Goal: Transaction & Acquisition: Purchase product/service

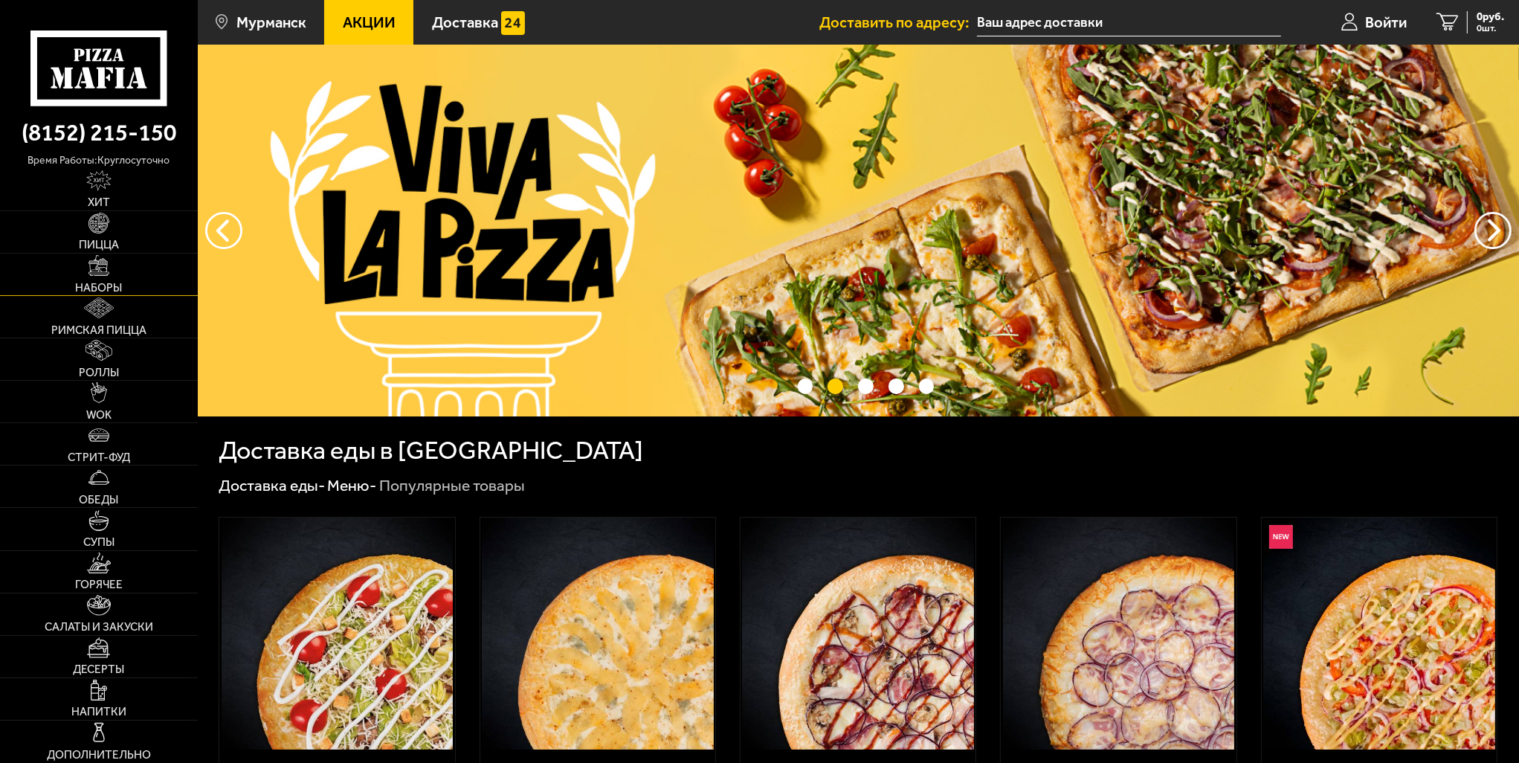
click at [101, 270] on img at bounding box center [99, 265] width 21 height 21
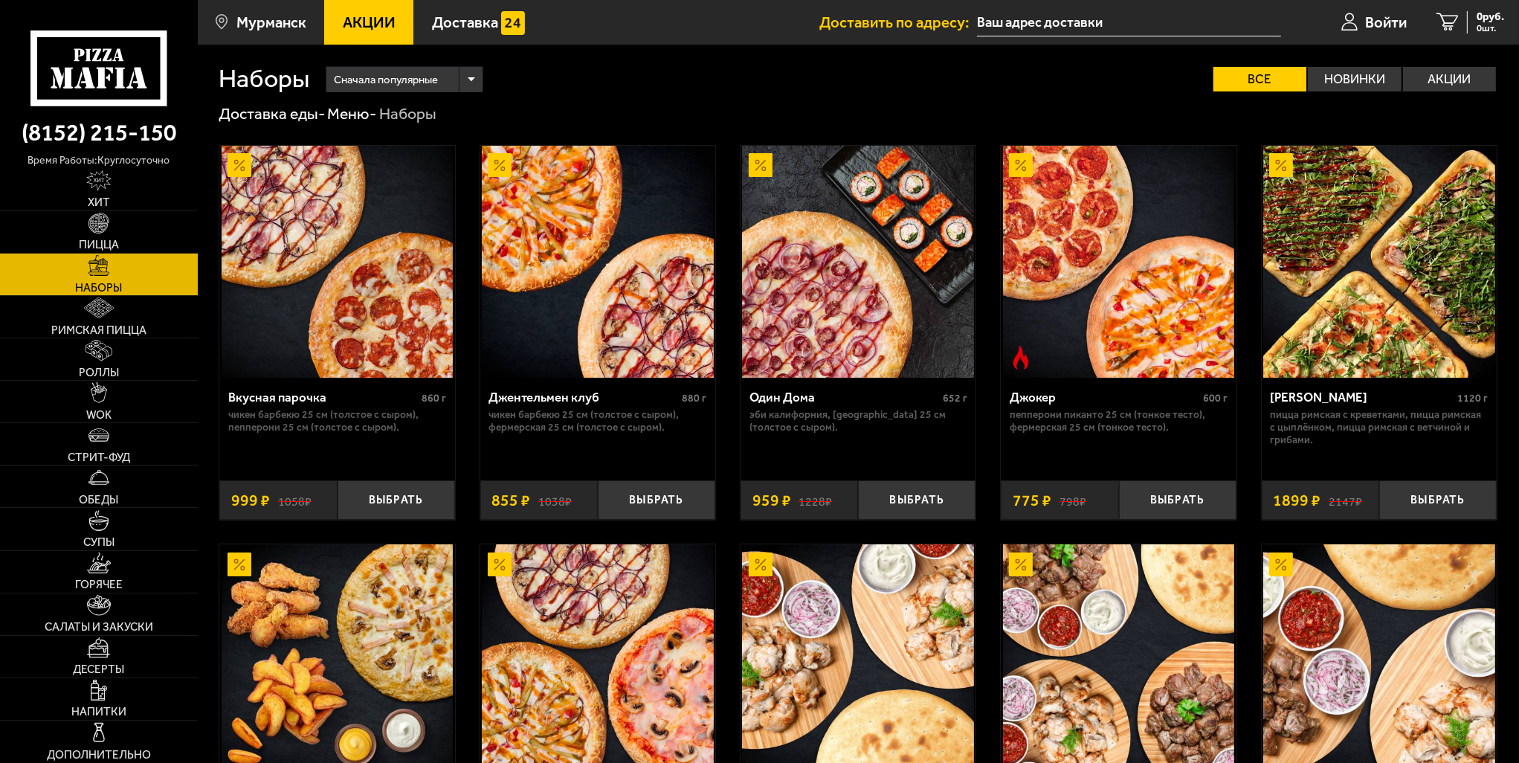
click at [1020, 115] on div "Доставка еды - Меню - Наборы" at bounding box center [858, 113] width 1279 height 21
click at [1159, 498] on button "Выбрать" at bounding box center [1178, 499] width 118 height 39
click at [1452, 19] on link "1 775 руб. 1 шт." at bounding box center [1464, 22] width 109 height 45
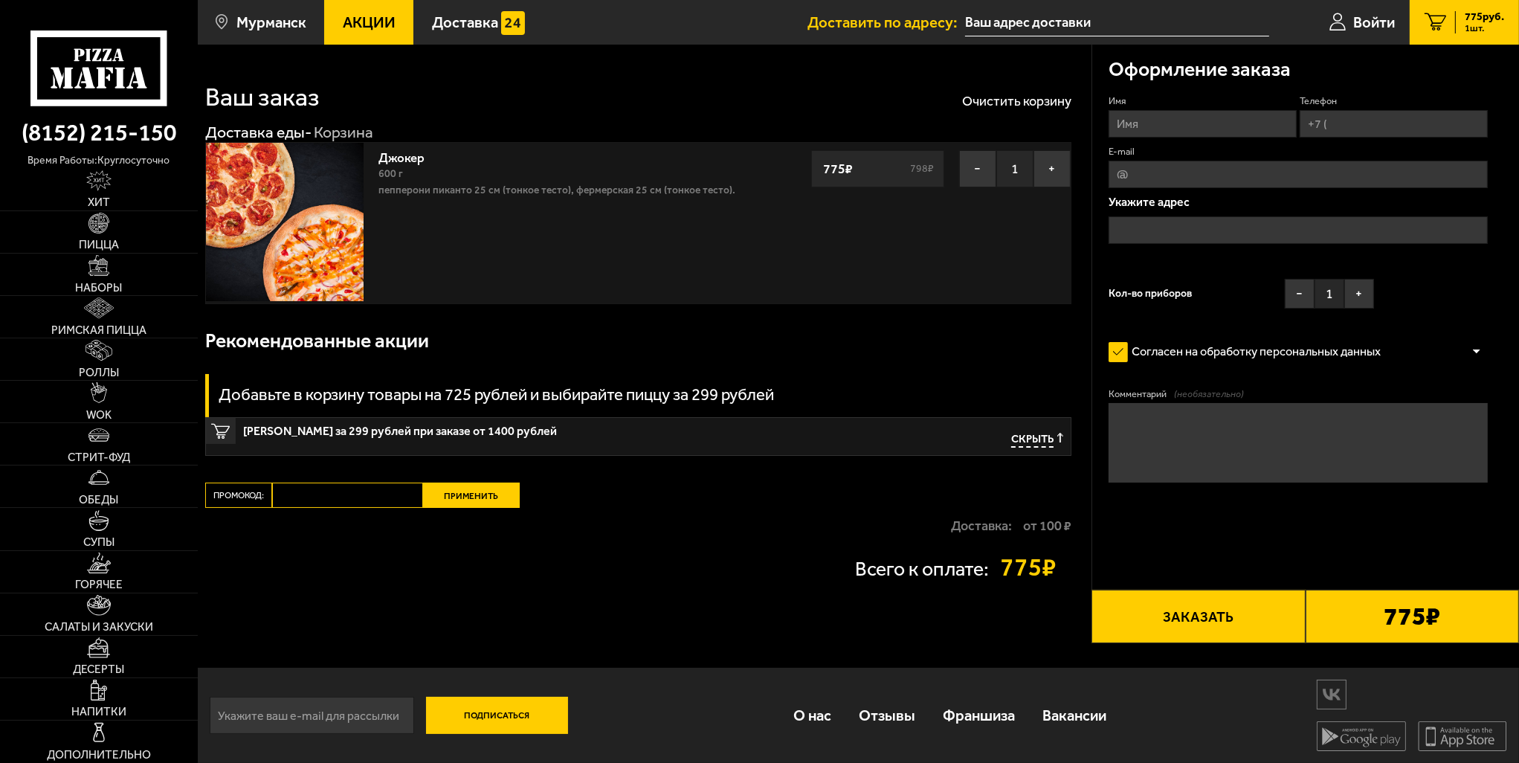
click at [1174, 127] on input "Имя" at bounding box center [1203, 124] width 188 height 28
drag, startPoint x: 1060, startPoint y: 96, endPoint x: 1377, endPoint y: 120, distance: 317.8
click at [1377, 120] on input "Телефон" at bounding box center [1394, 124] width 188 height 28
paste input "+7 ("
paste input "tel"
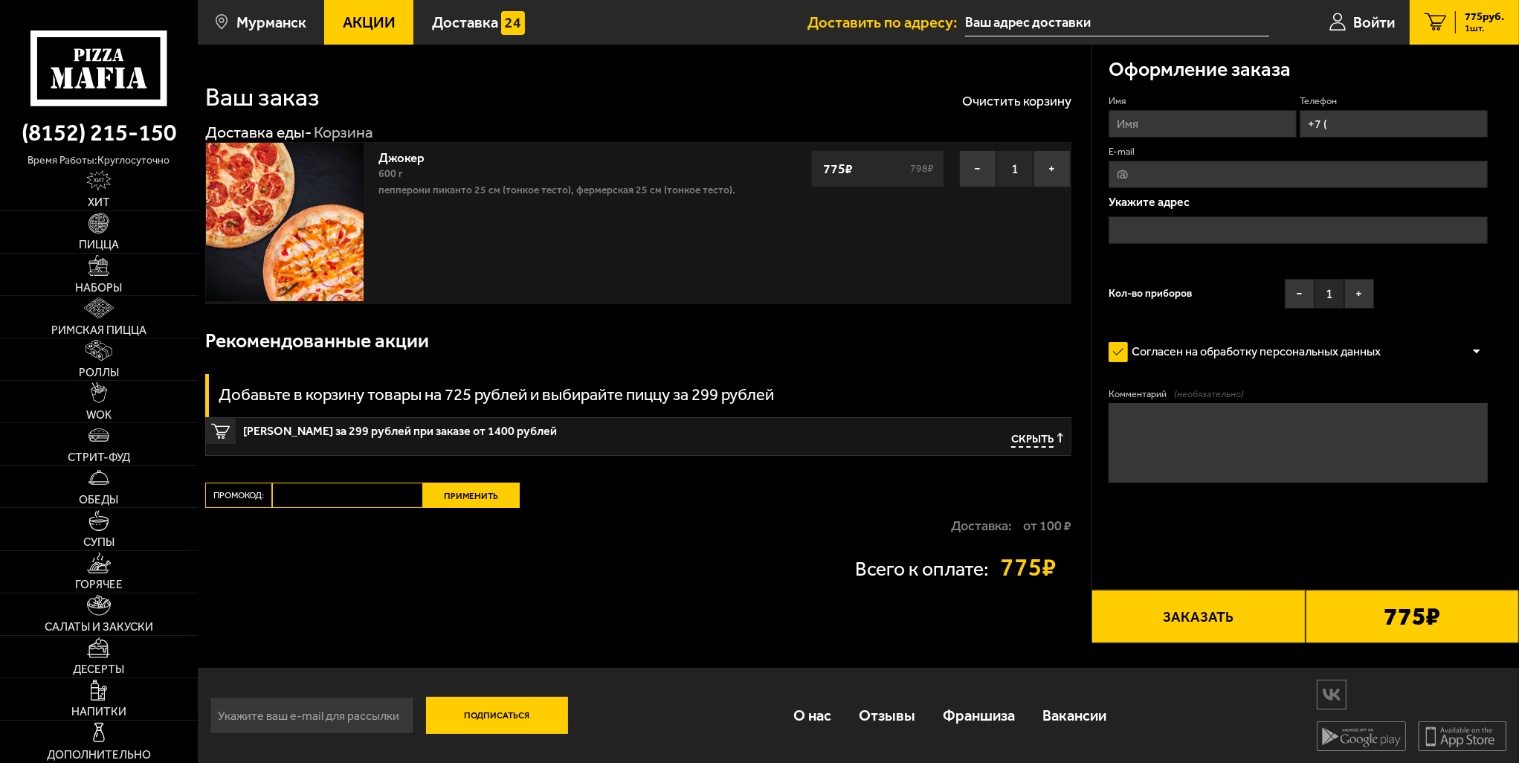
click at [1346, 122] on input "+7 (" at bounding box center [1394, 124] width 188 height 28
paste input ") 896-12-55"
type input "+7 (950) 896-12-55"
click at [1178, 230] on input "text" at bounding box center [1299, 230] width 380 height 28
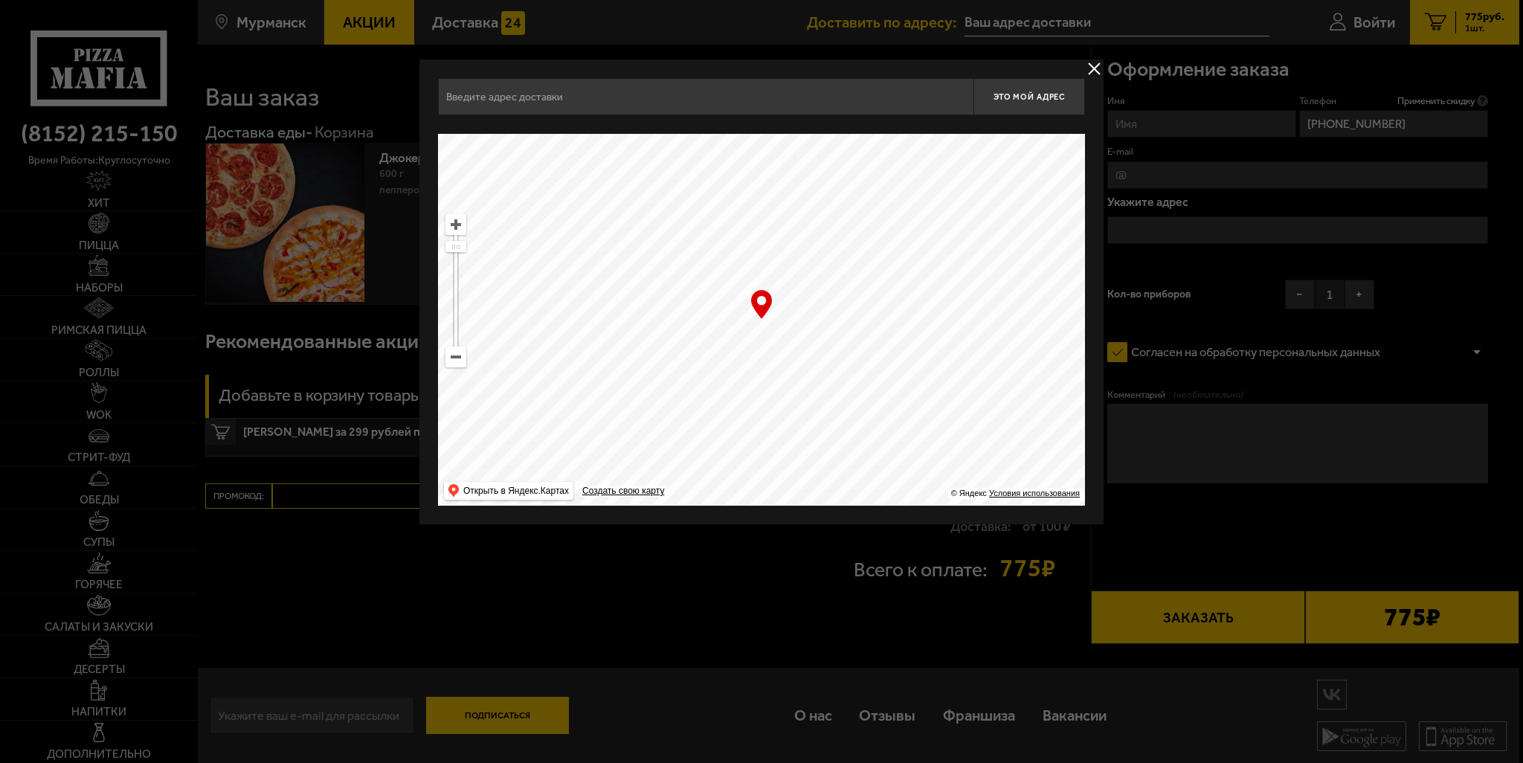
click at [721, 106] on input "text" at bounding box center [706, 96] width 536 height 37
paste input "Мурманск, улица Магомета Гаджиева, 14"
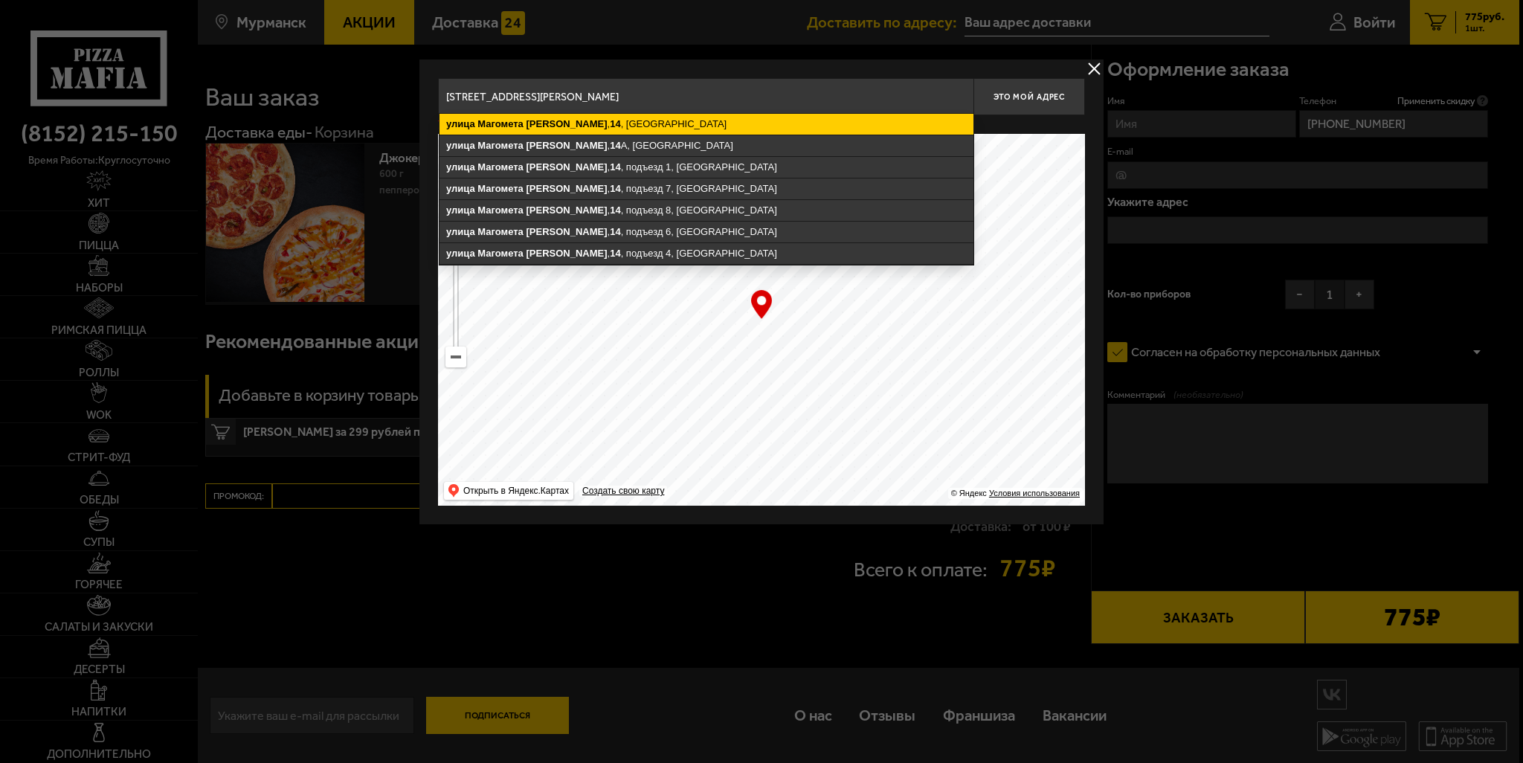
type input "Мурманск, улица Магомета Гаджиева, 14"
click at [669, 123] on ymaps "улица Магомета Гаджиева , 14 , Мурманск" at bounding box center [707, 124] width 534 height 21
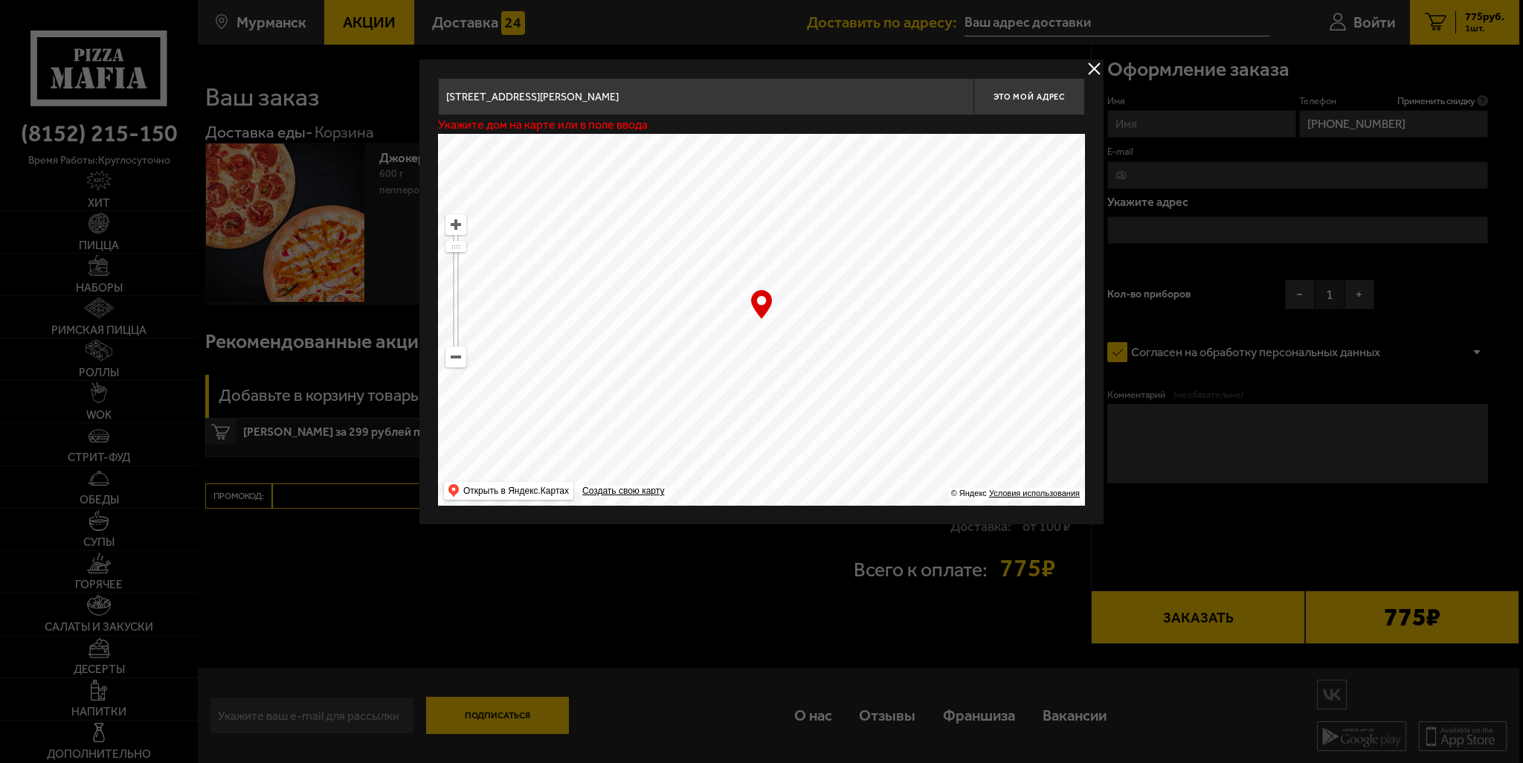
type input "улица Магомета Гаджиева, 14"
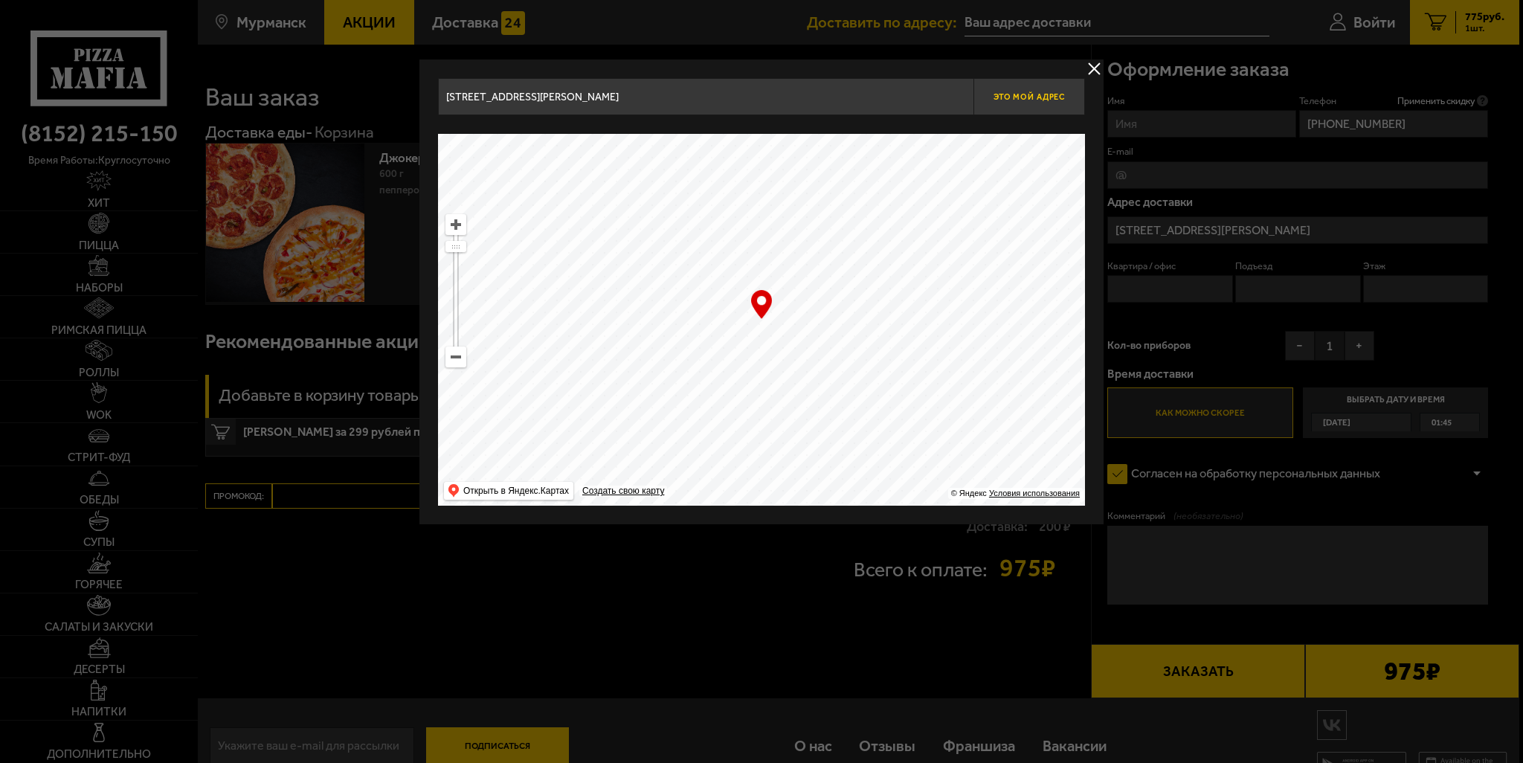
click at [1022, 93] on span "Это мой адрес" at bounding box center [1029, 97] width 71 height 10
type input "Мурманск, улица Магомета Гаджиева, 14"
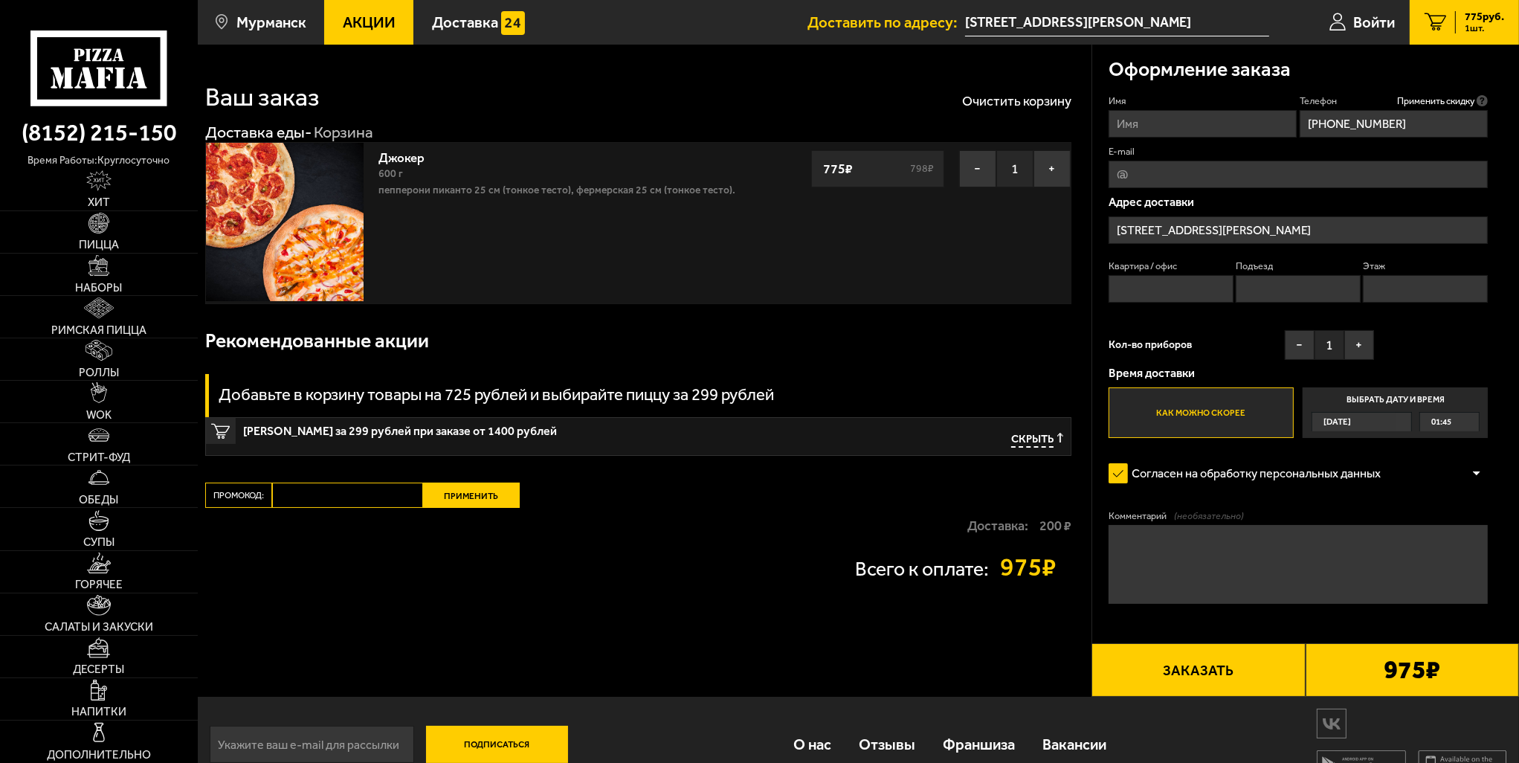
click at [1383, 654] on div "975 ₽" at bounding box center [1412, 670] width 213 height 54
drag, startPoint x: 1417, startPoint y: 123, endPoint x: 1296, endPoint y: 127, distance: 121.3
click at [1296, 127] on div "Имя Телефон Применить скидку Вы будете зарегистрированы автоматически. +7 (950)…" at bounding box center [1299, 266] width 380 height 344
click at [1241, 666] on button "Заказать" at bounding box center [1198, 670] width 213 height 54
click at [1184, 298] on input "Квартира / офис" at bounding box center [1171, 289] width 125 height 28
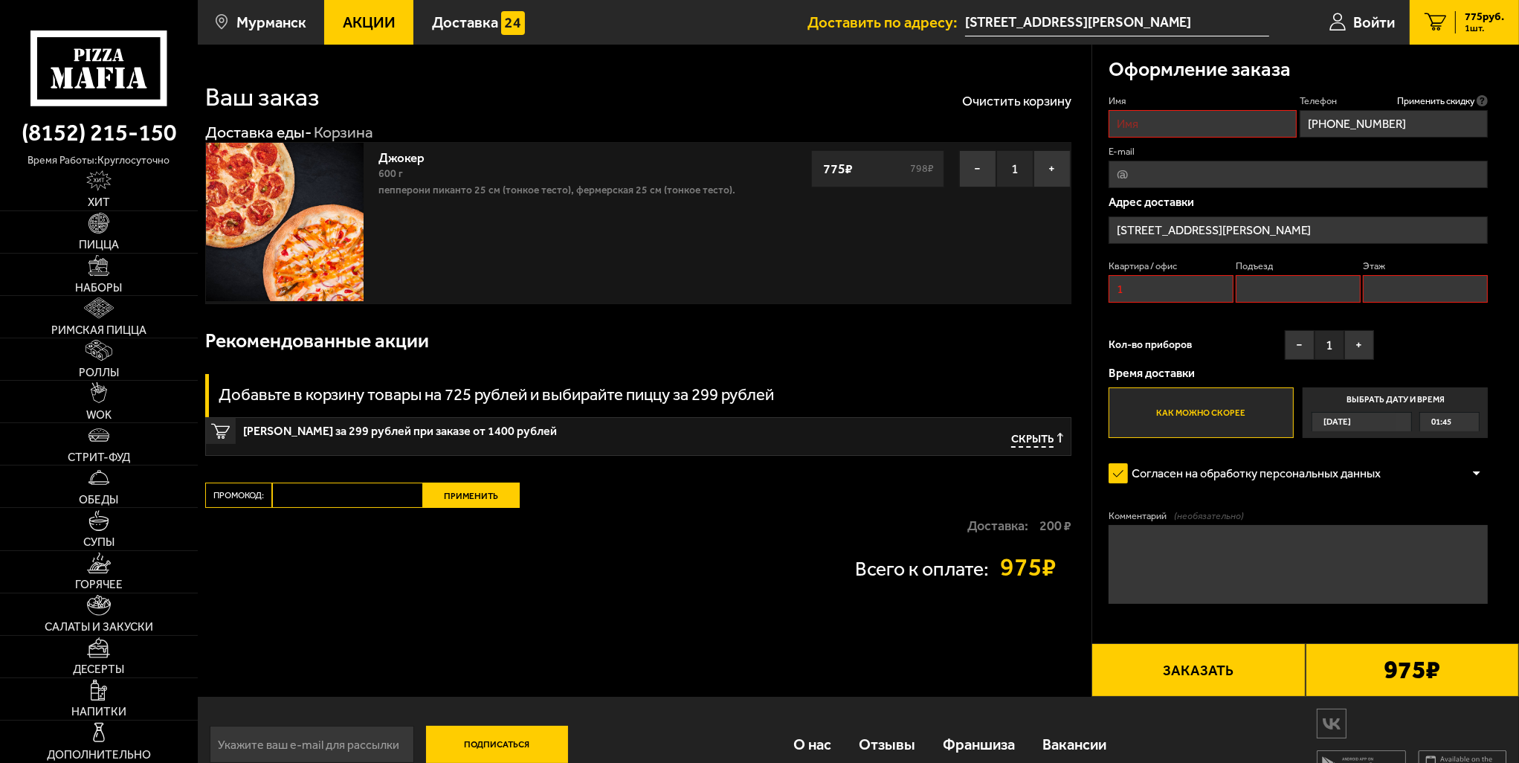
type input "1"
drag, startPoint x: 1252, startPoint y: 297, endPoint x: 1260, endPoint y: 295, distance: 8.3
click at [1253, 295] on input "Подъезд" at bounding box center [1298, 289] width 125 height 28
type input "1"
click at [1406, 285] on input "Этаж" at bounding box center [1425, 289] width 125 height 28
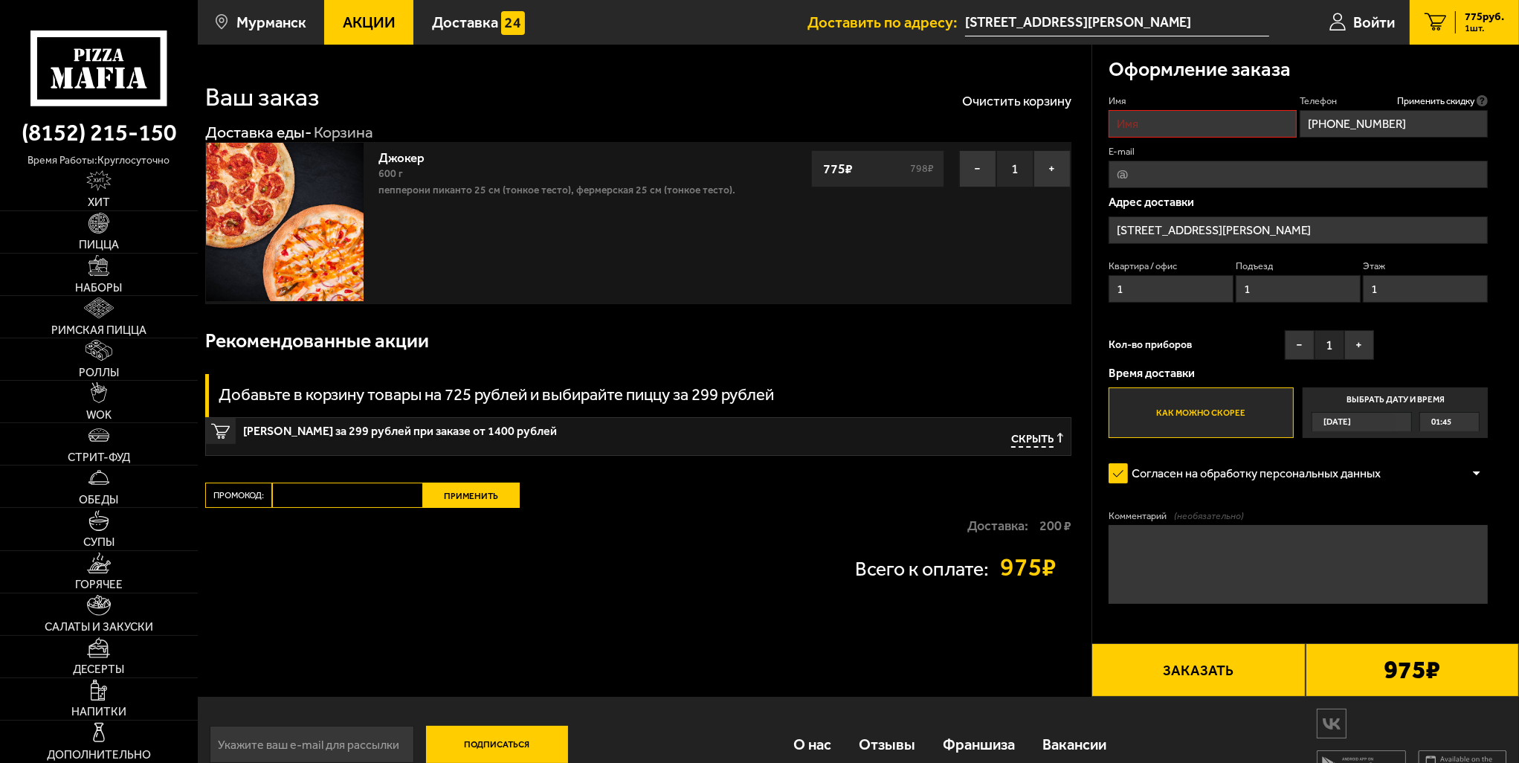
type input "1"
drag, startPoint x: 1145, startPoint y: 288, endPoint x: 1058, endPoint y: 290, distance: 86.3
click at [1060, 289] on section "Ваш заказ Очистить корзину Доставка еды - Корзина Джокер 600 г Пепперони Пикант…" at bounding box center [859, 371] width 1322 height 652
type input "6"
drag, startPoint x: 1390, startPoint y: 294, endPoint x: 1316, endPoint y: 304, distance: 74.4
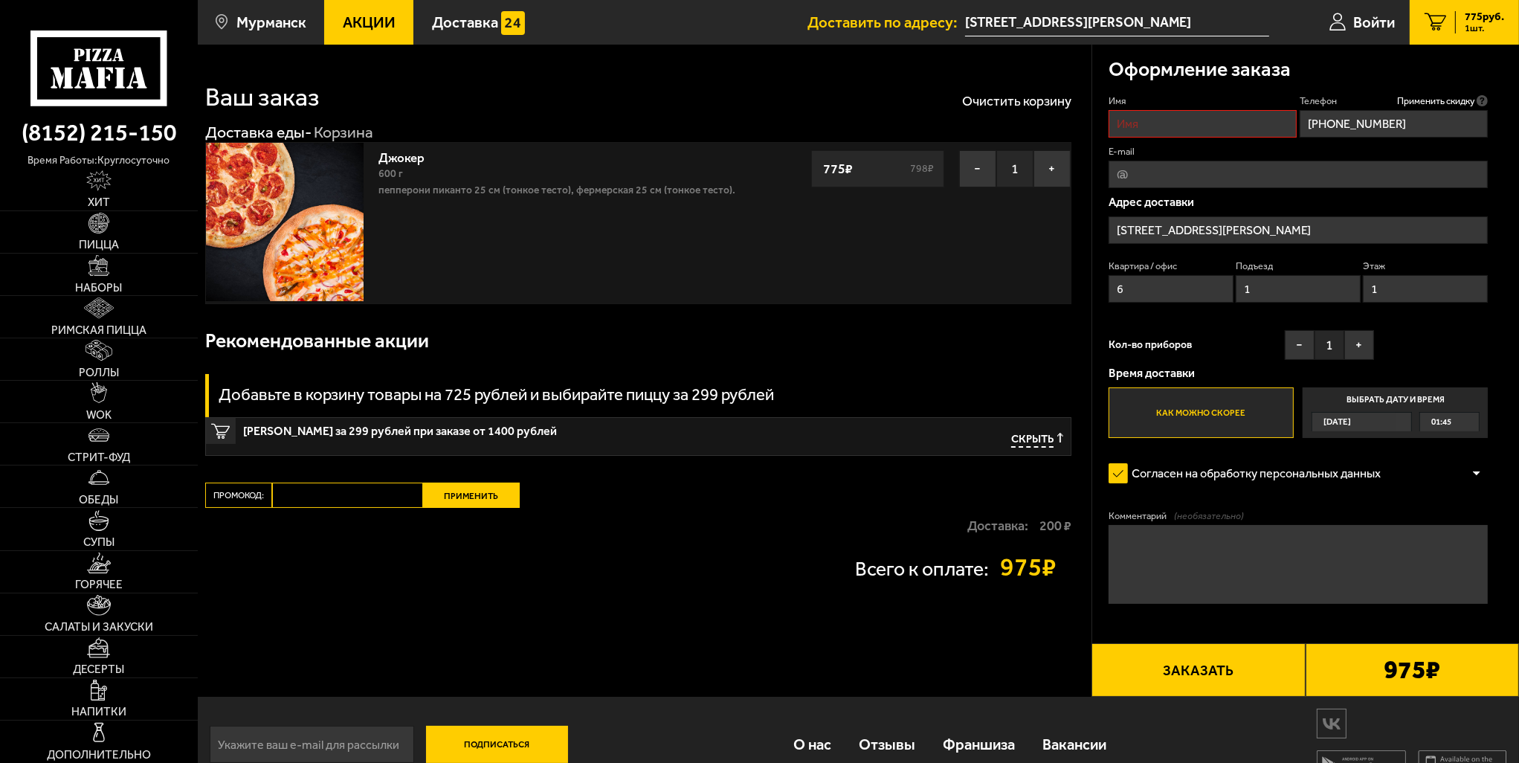
click at [1318, 303] on div "Квартира / офис 6 Подъезд 1 Этаж 1" at bounding box center [1299, 285] width 380 height 51
type input "79"
click at [1128, 115] on input "Имя" at bounding box center [1203, 124] width 188 height 28
type input "+7 ("
click at [1226, 120] on input "Имя" at bounding box center [1203, 124] width 188 height 28
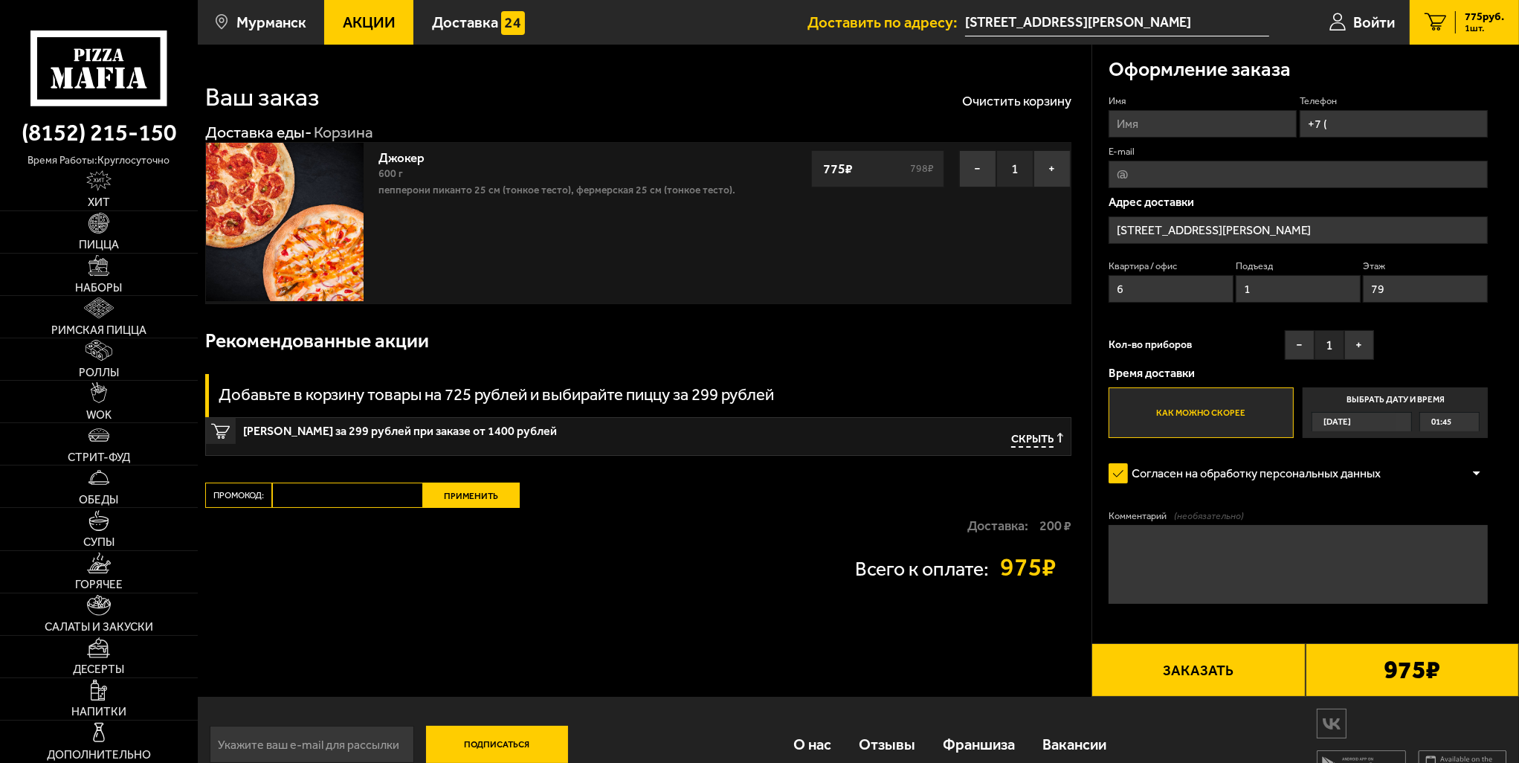
paste input "--"
drag, startPoint x: 1181, startPoint y: 121, endPoint x: 1099, endPoint y: 128, distance: 82.8
click at [1074, 128] on section "Ваш заказ Очистить корзину Доставка еды - Корзина Джокер 600 г Пепперони Пикант…" at bounding box center [859, 371] width 1322 height 652
type input "Алексей"
click at [1359, 117] on input "+7 (" at bounding box center [1394, 124] width 188 height 28
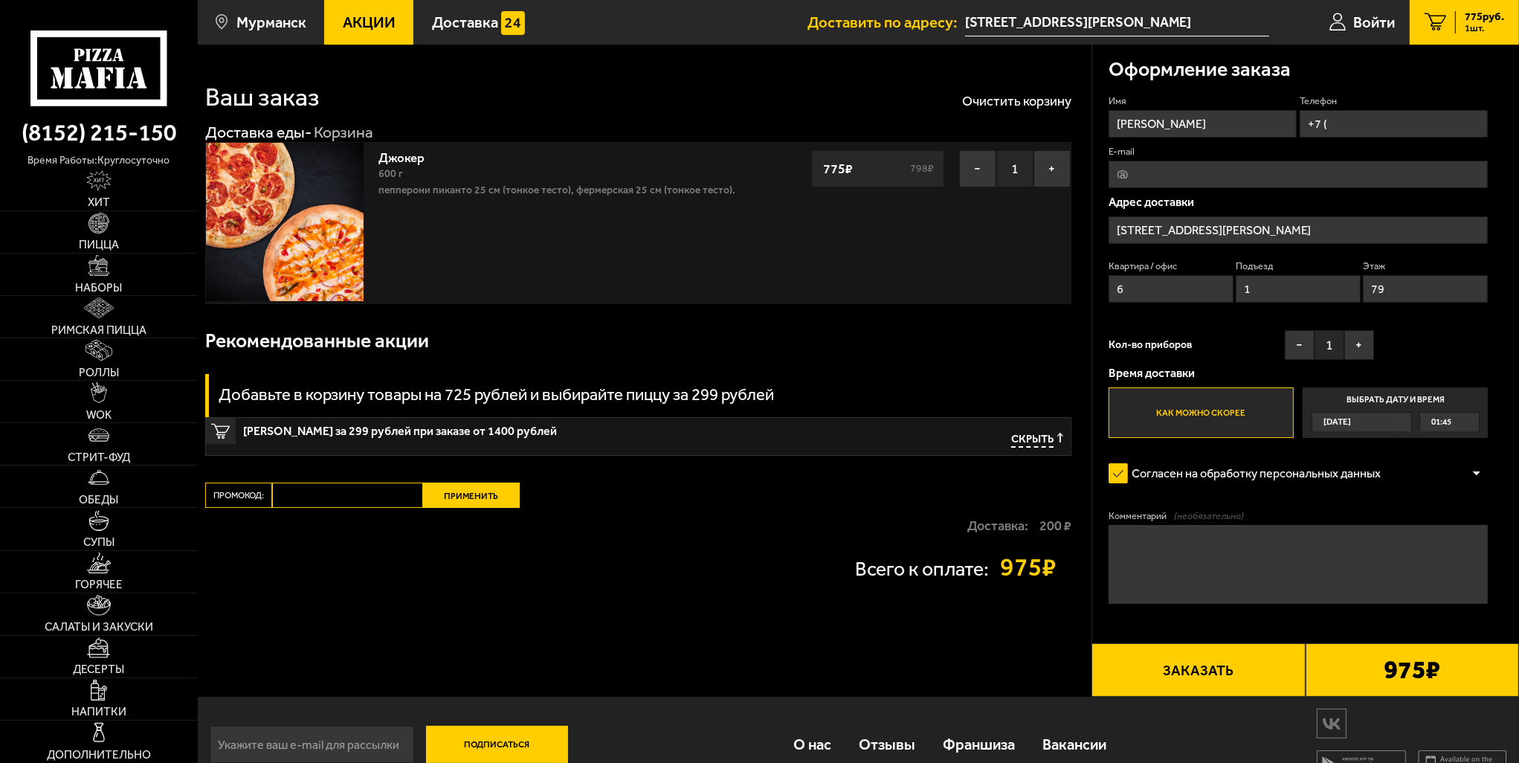
paste input "950) 896-12-55"
type input "+7 (950) 896-12-55"
click at [1222, 403] on div "Имя Алексей Телефон Применить скидку Вы будете зарегистрированы автоматически. …" at bounding box center [1299, 266] width 380 height 344
click at [1116, 471] on label "Согласен на обработку персональных данных" at bounding box center [1253, 473] width 289 height 32
click at [0, 0] on input "Согласен на обработку персональных данных" at bounding box center [0, 0] width 0 height 0
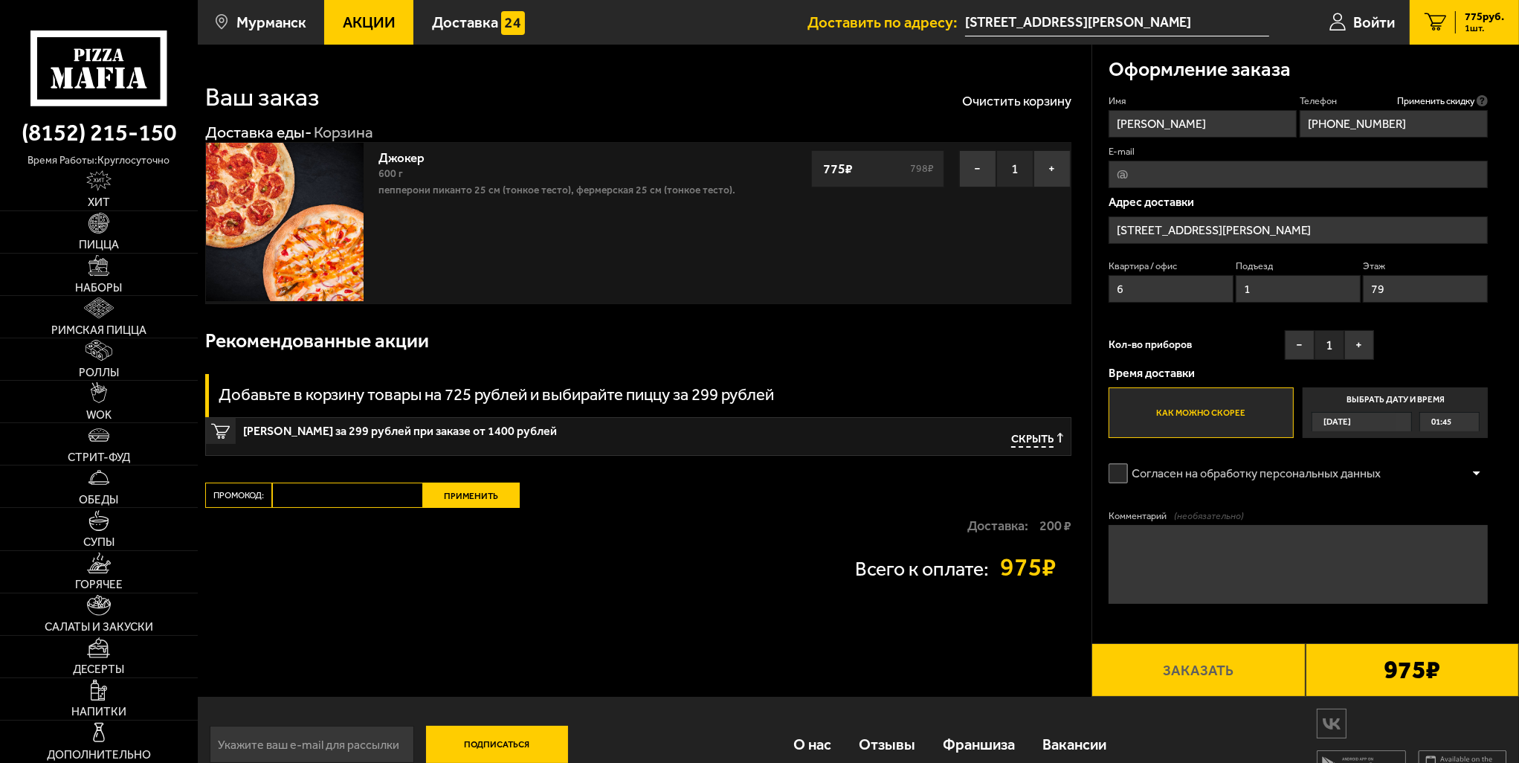
click at [1116, 473] on label "Согласен на обработку персональных данных" at bounding box center [1253, 473] width 289 height 32
click at [0, 0] on input "Согласен на обработку персональных данных" at bounding box center [0, 0] width 0 height 0
click at [1235, 671] on button "Заказать" at bounding box center [1198, 670] width 213 height 54
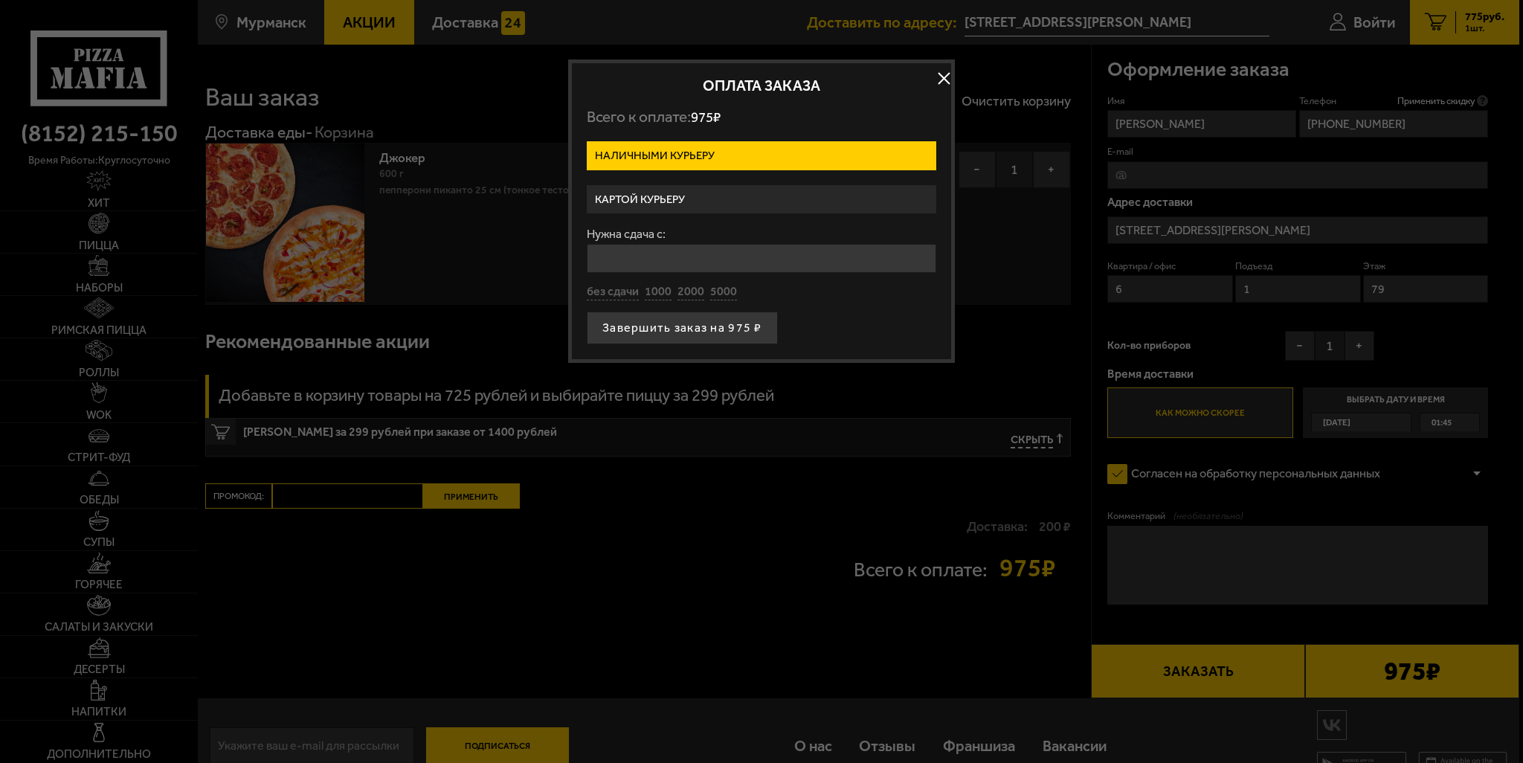
click at [660, 258] on input "Нужна сдача с:" at bounding box center [762, 258] width 350 height 29
type input "1000"
click at [688, 323] on button "Завершить заказ на 975 ₽" at bounding box center [682, 328] width 191 height 33
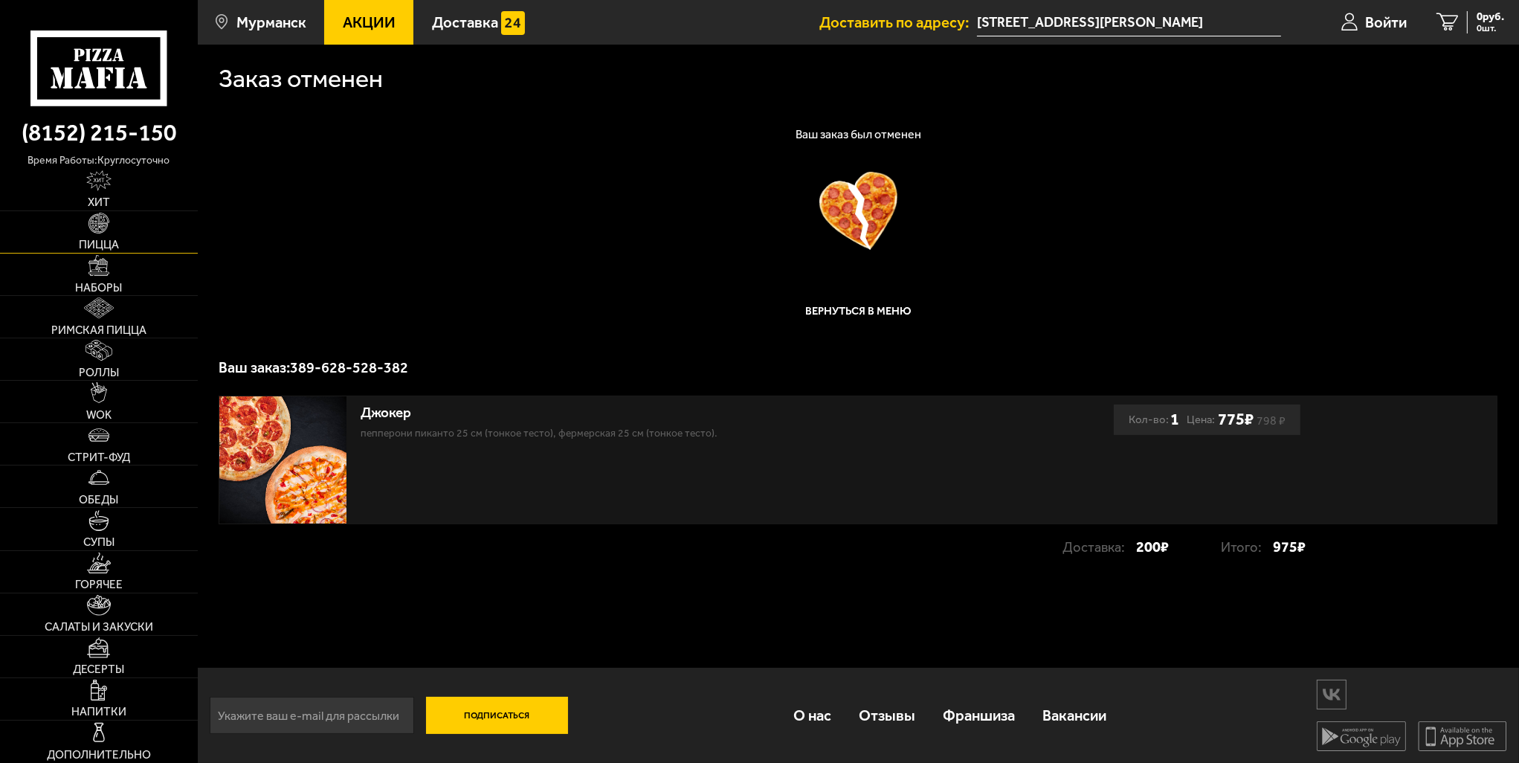
click at [104, 237] on link "Пицца" at bounding box center [99, 232] width 198 height 42
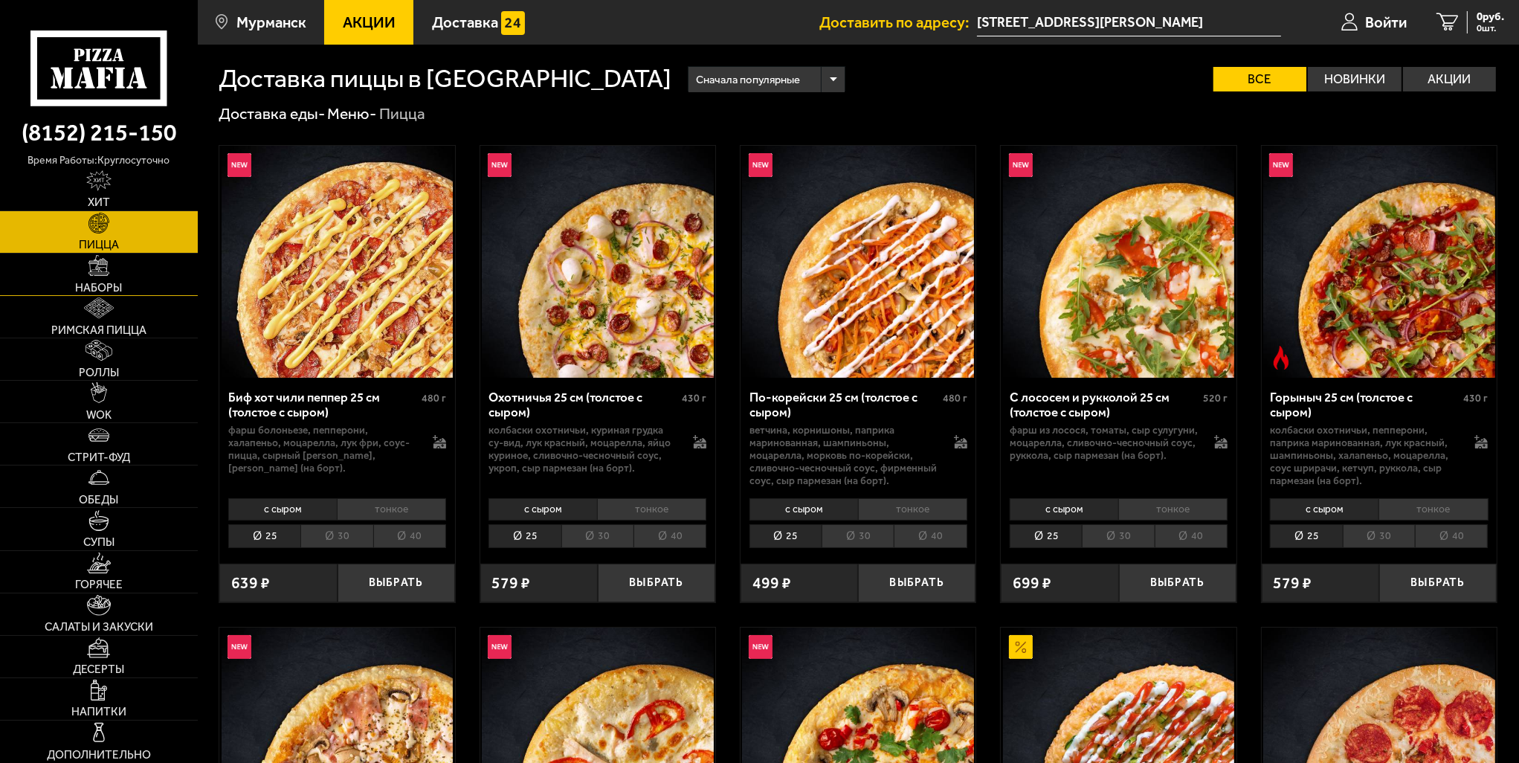
click at [100, 266] on img at bounding box center [99, 265] width 21 height 21
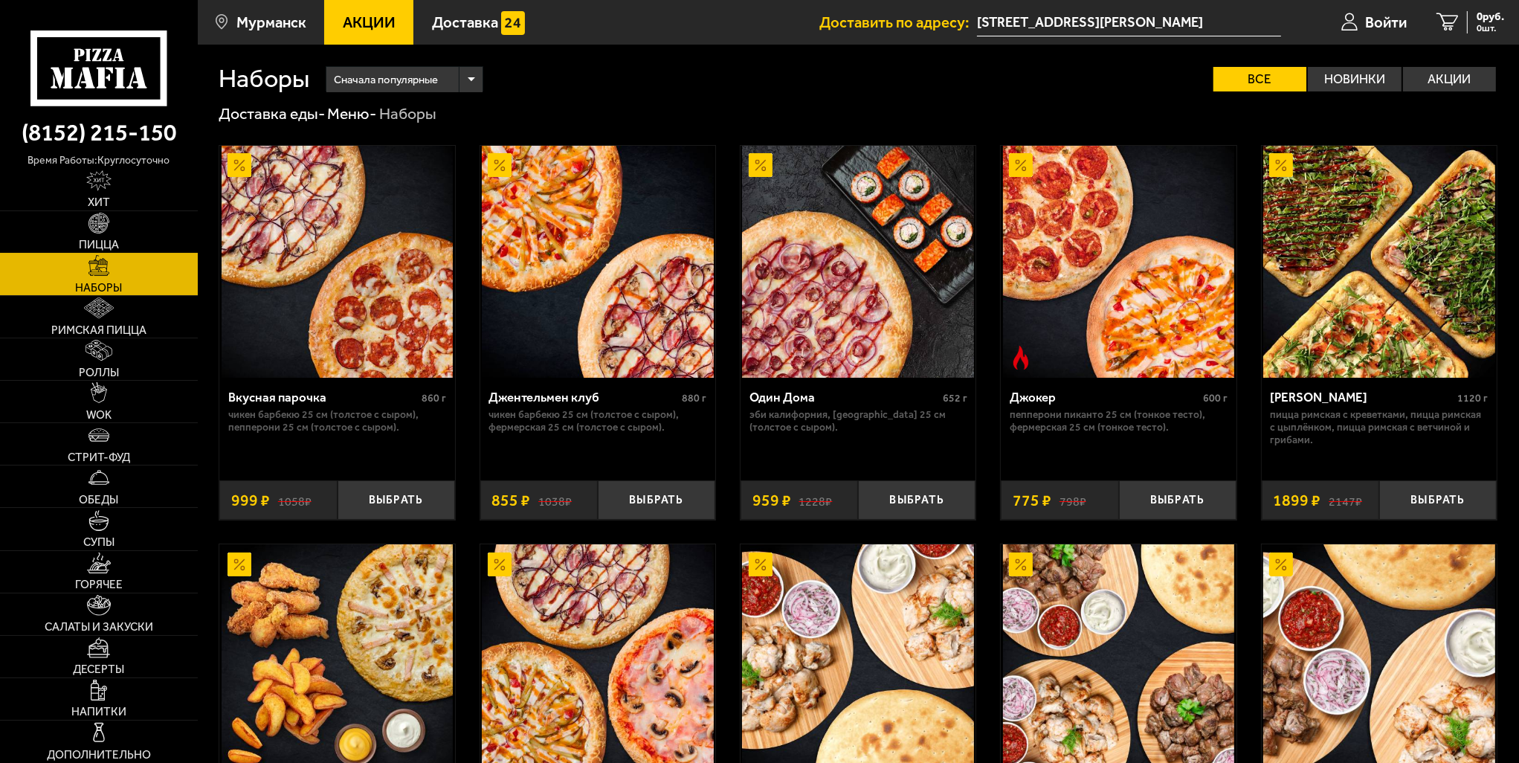
drag, startPoint x: 107, startPoint y: 231, endPoint x: 151, endPoint y: 223, distance: 44.6
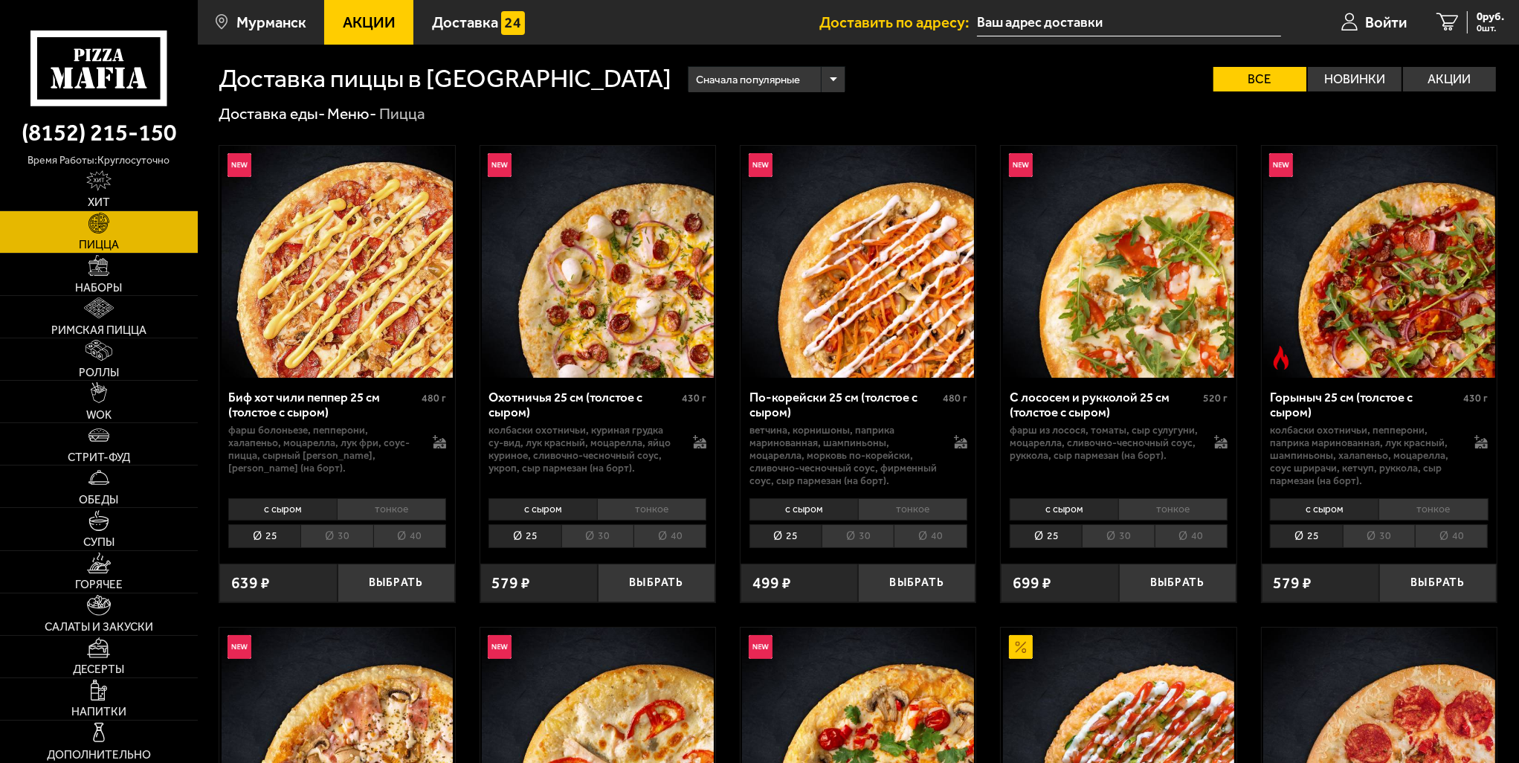
click at [1011, 91] on div "Сначала популярные Все Новинки Акции Пожелания Острое блюдо Вегетарианское блюд…" at bounding box center [1085, 78] width 826 height 25
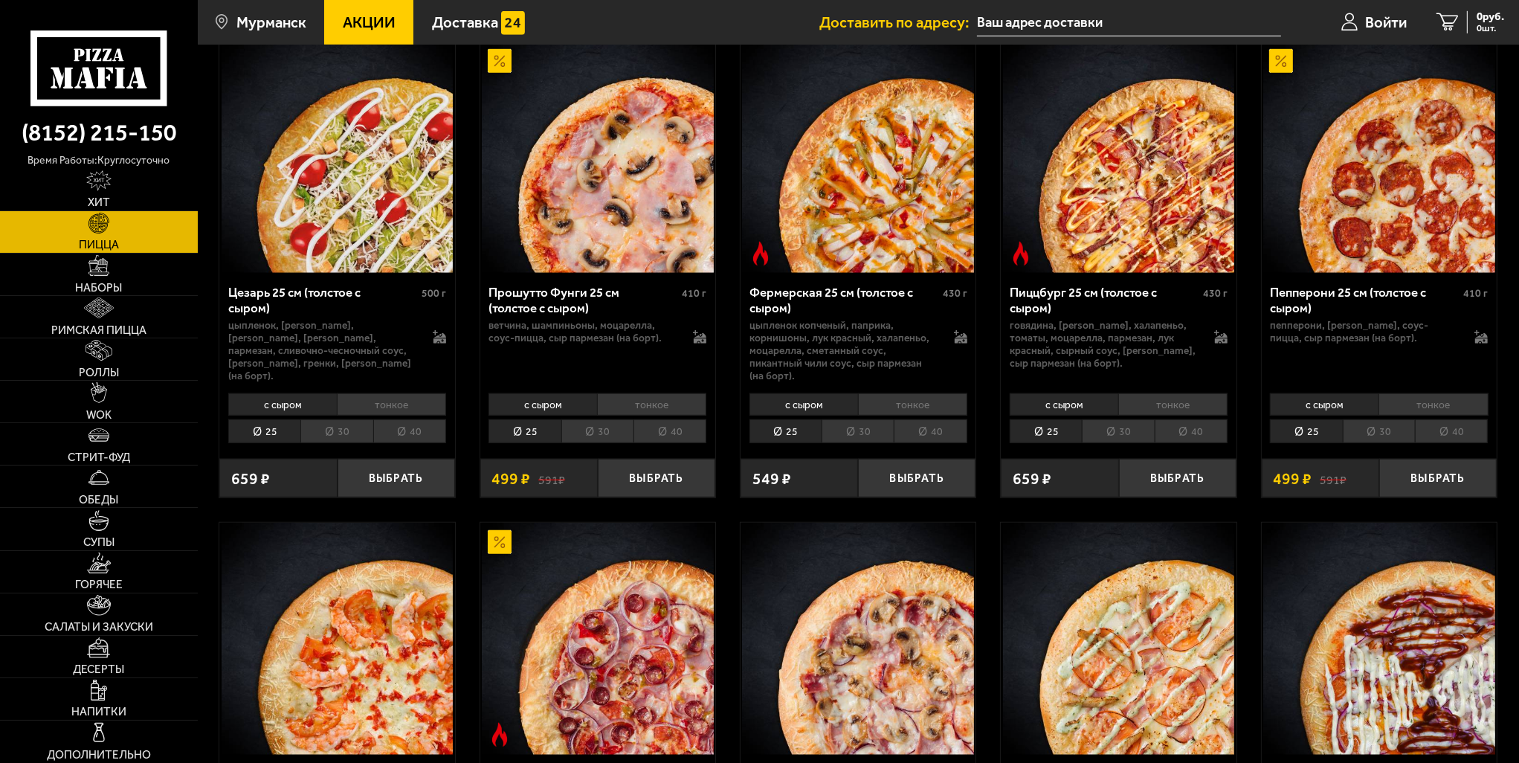
scroll to position [1562, 0]
